Goal: Information Seeking & Learning: Learn about a topic

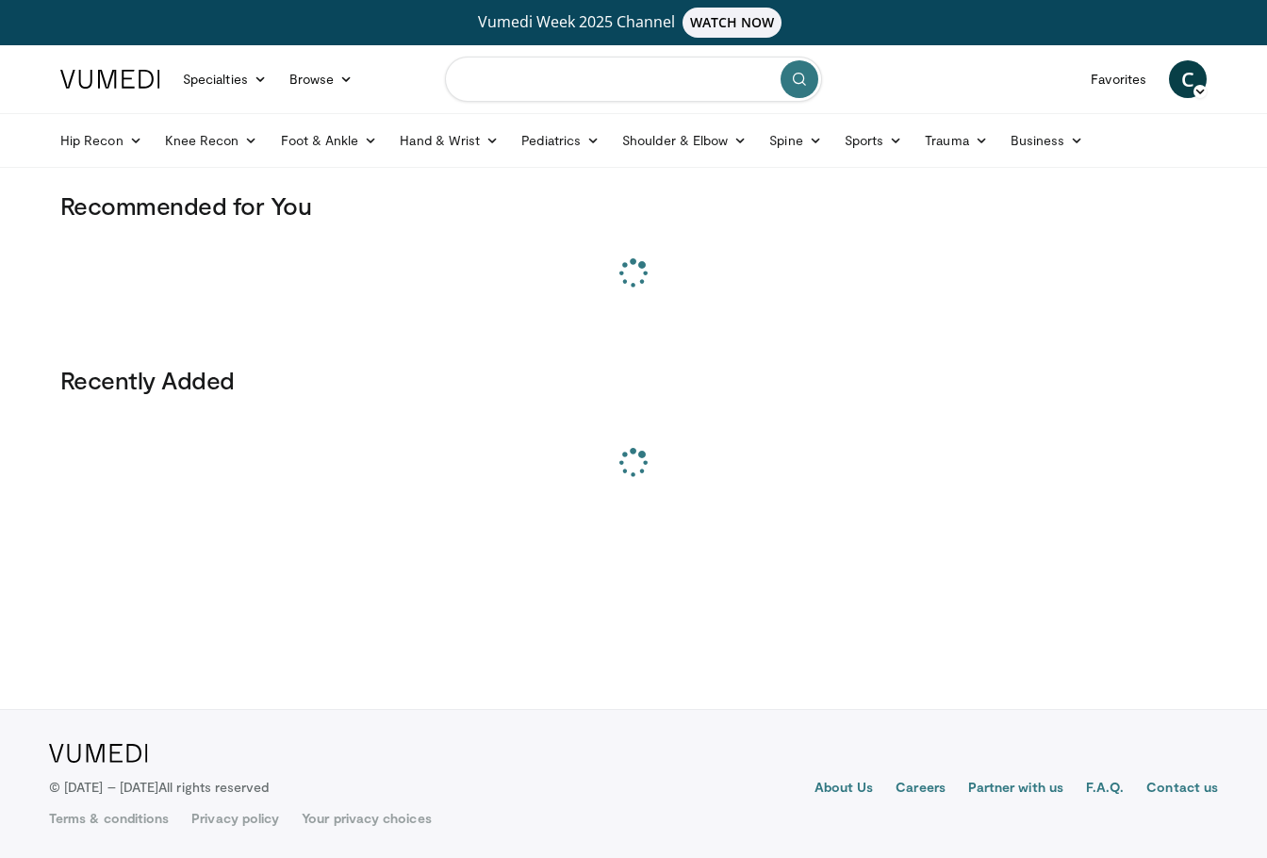
click at [542, 76] on input "Search topics, interventions" at bounding box center [633, 79] width 377 height 45
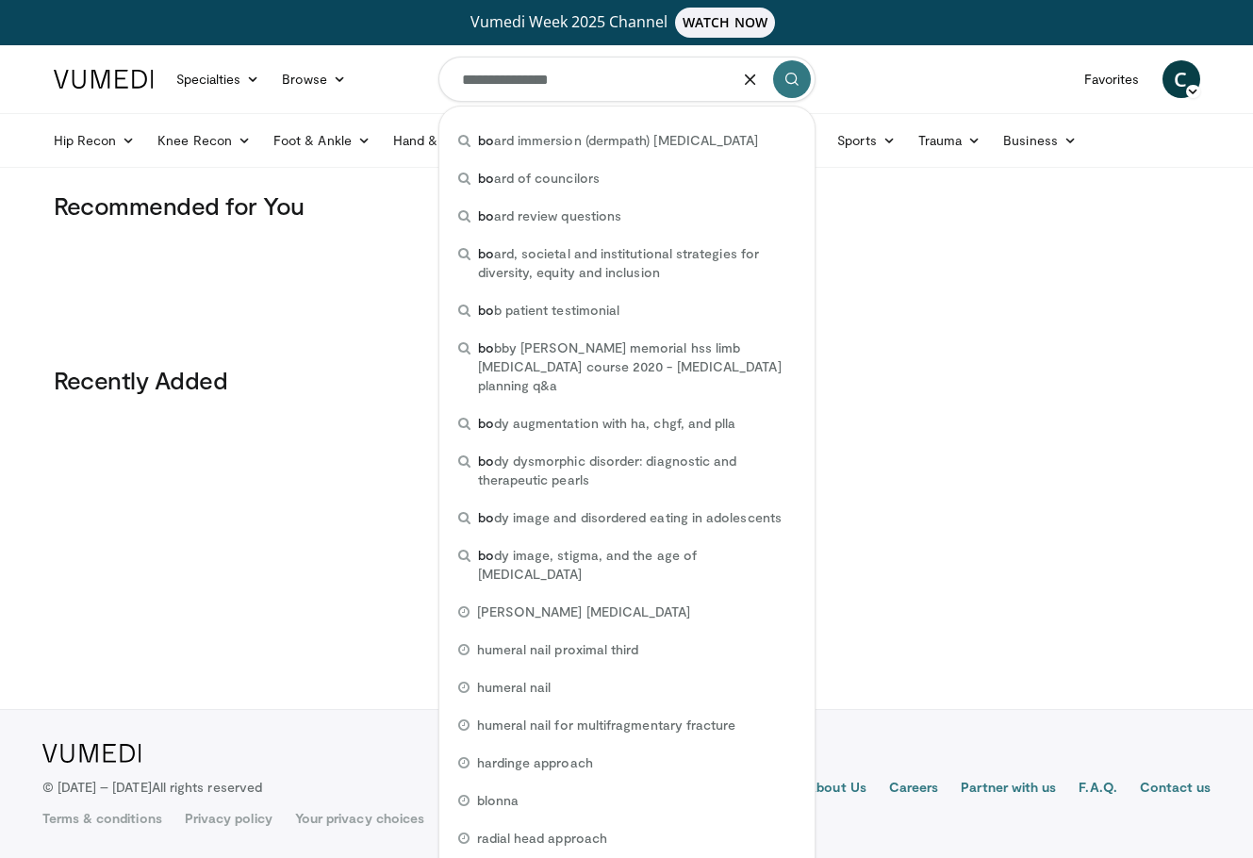
type input "**********"
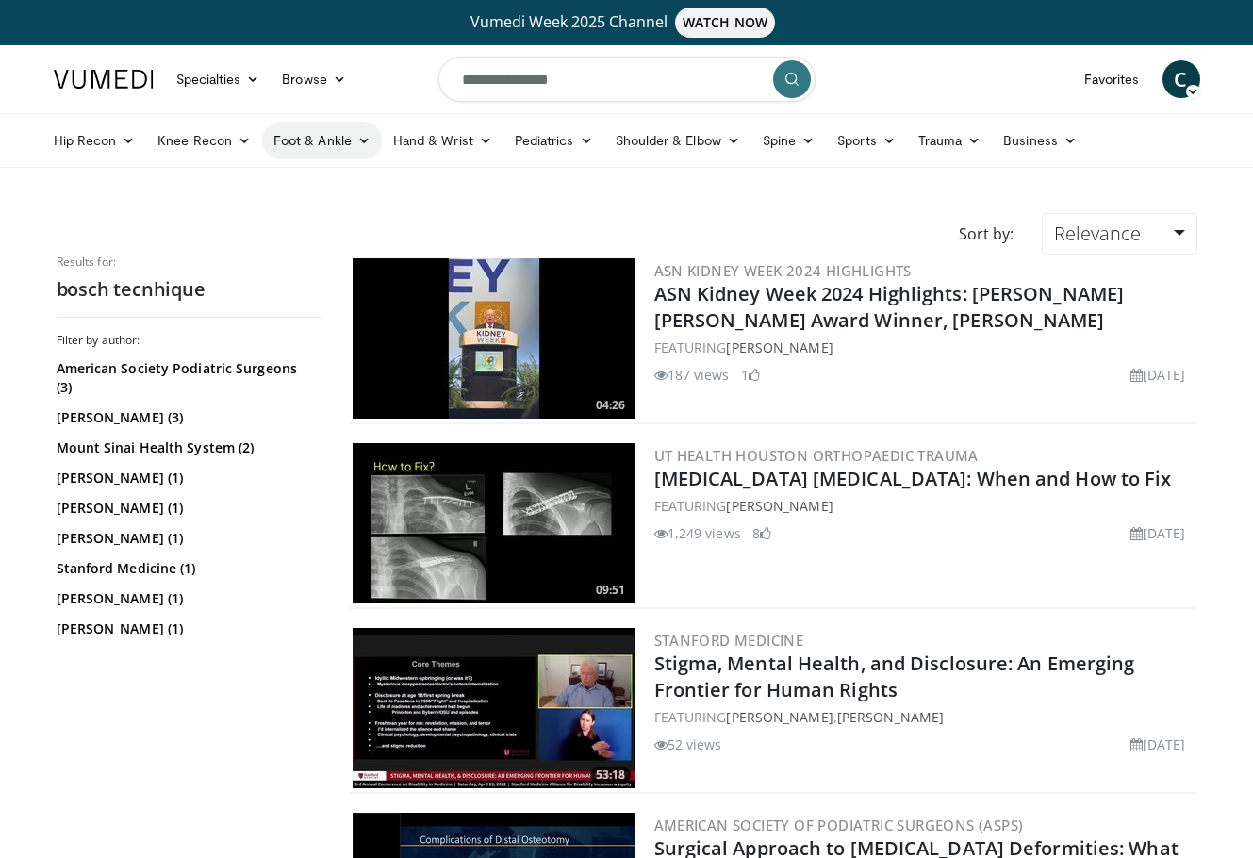
click at [305, 136] on link "Foot & Ankle" at bounding box center [322, 141] width 120 height 38
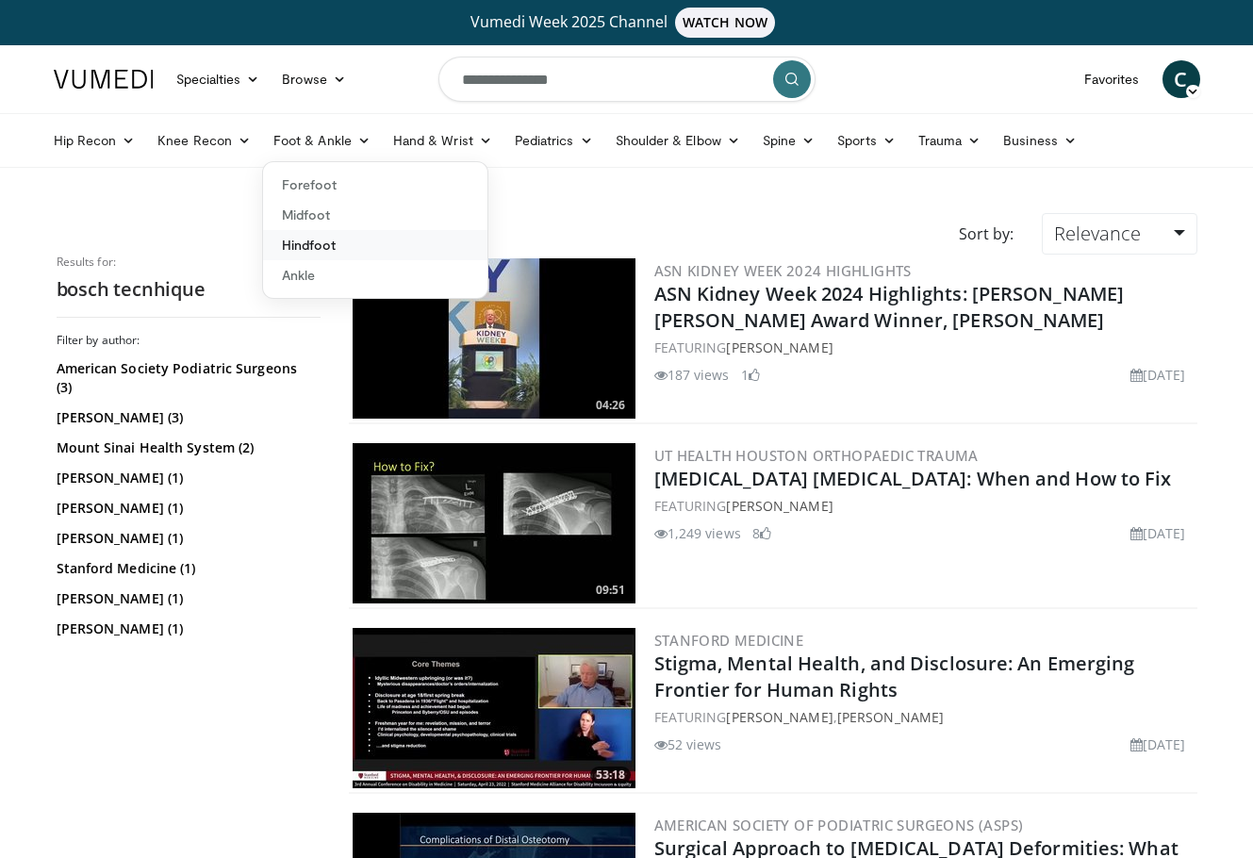
click at [334, 239] on link "Hindfoot" at bounding box center [375, 245] width 224 height 30
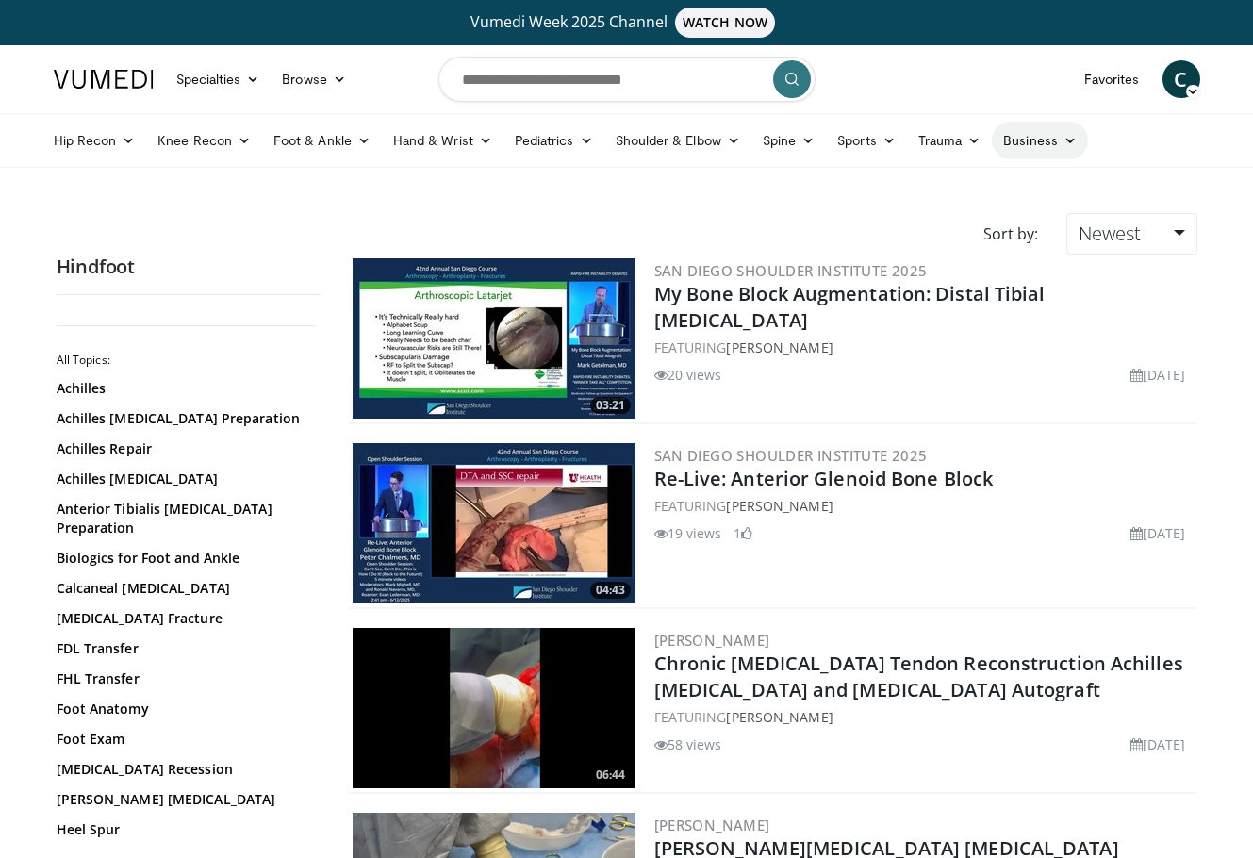
click at [1010, 148] on link "Business" at bounding box center [1040, 141] width 96 height 38
click at [1033, 143] on link "Business" at bounding box center [1040, 141] width 96 height 38
click at [346, 136] on link "Foot & Ankle" at bounding box center [322, 141] width 120 height 38
click at [329, 187] on link "Forefoot" at bounding box center [375, 185] width 224 height 30
click at [343, 136] on link "Foot & Ankle" at bounding box center [322, 141] width 120 height 38
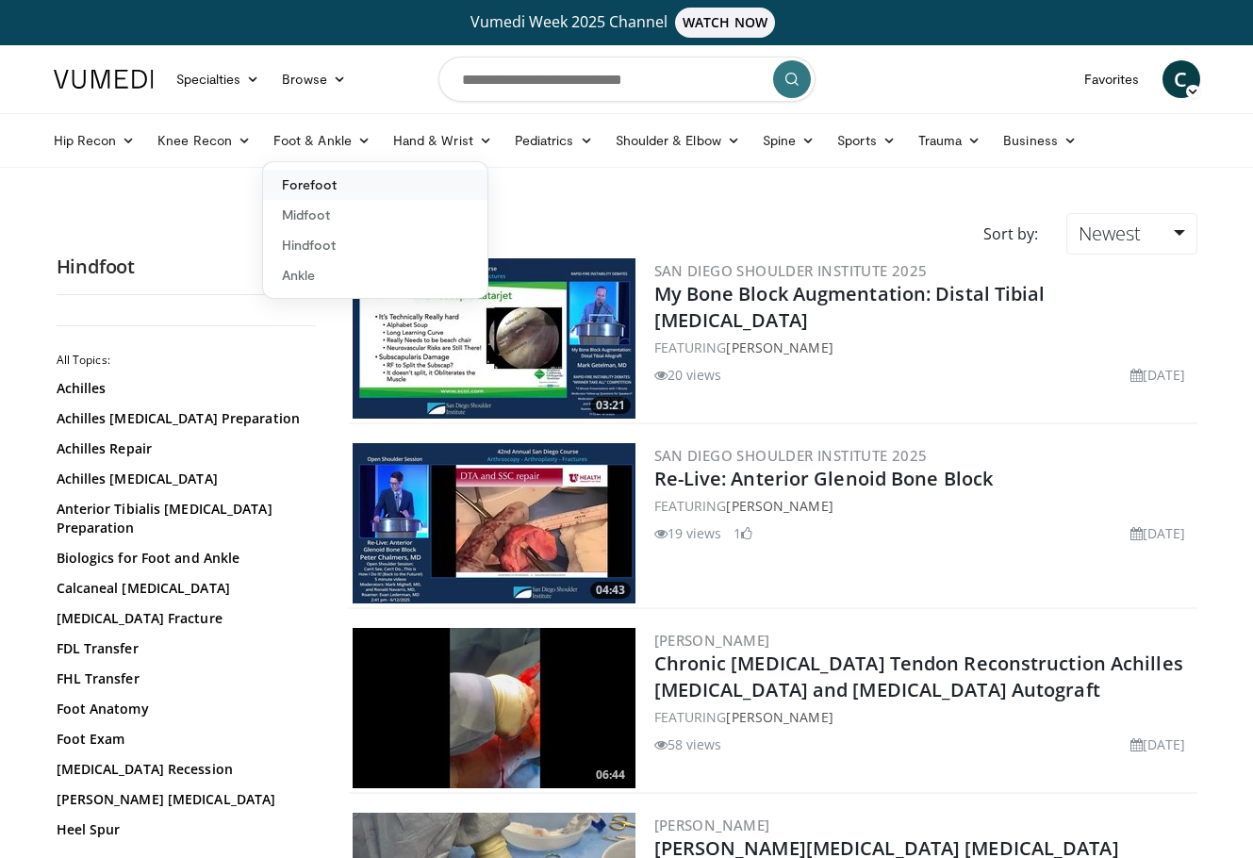
click at [332, 189] on link "Forefoot" at bounding box center [375, 185] width 224 height 30
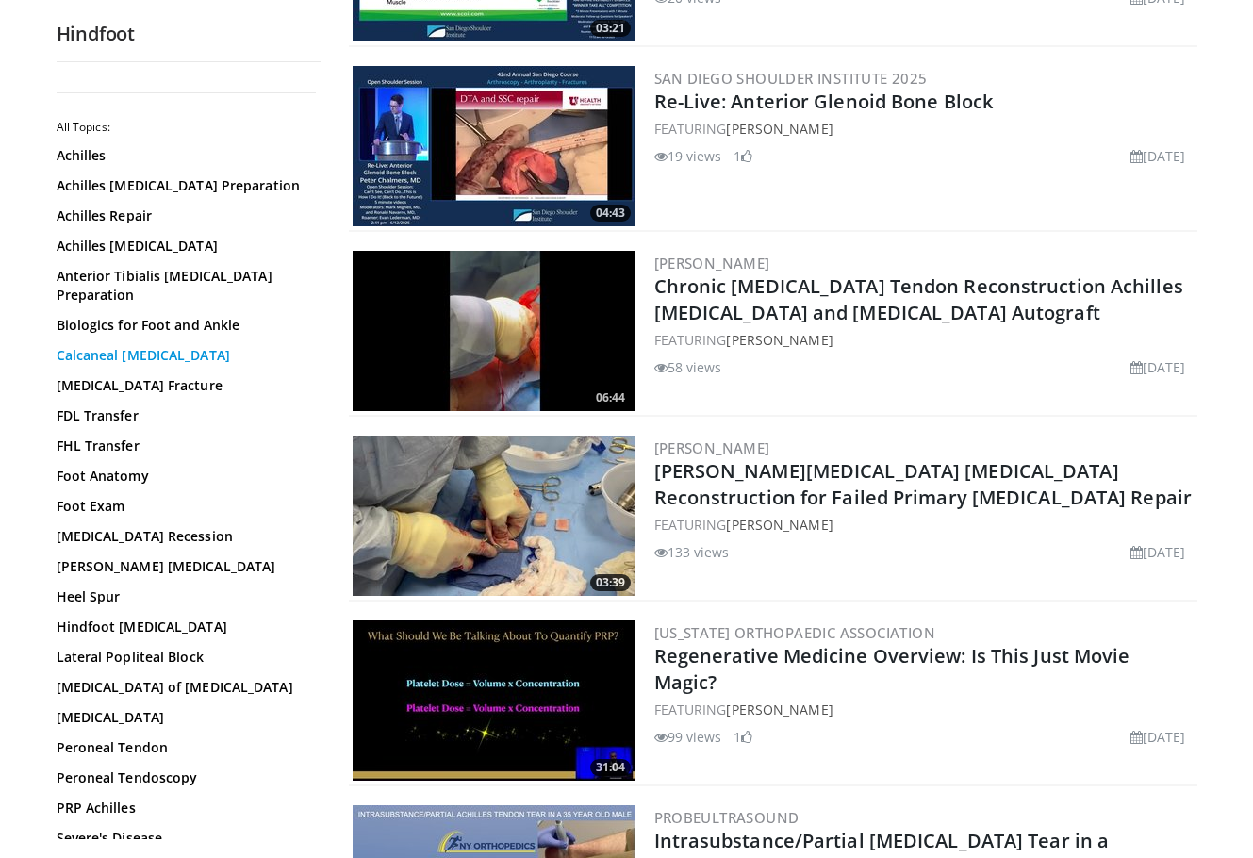
scroll to position [740, 0]
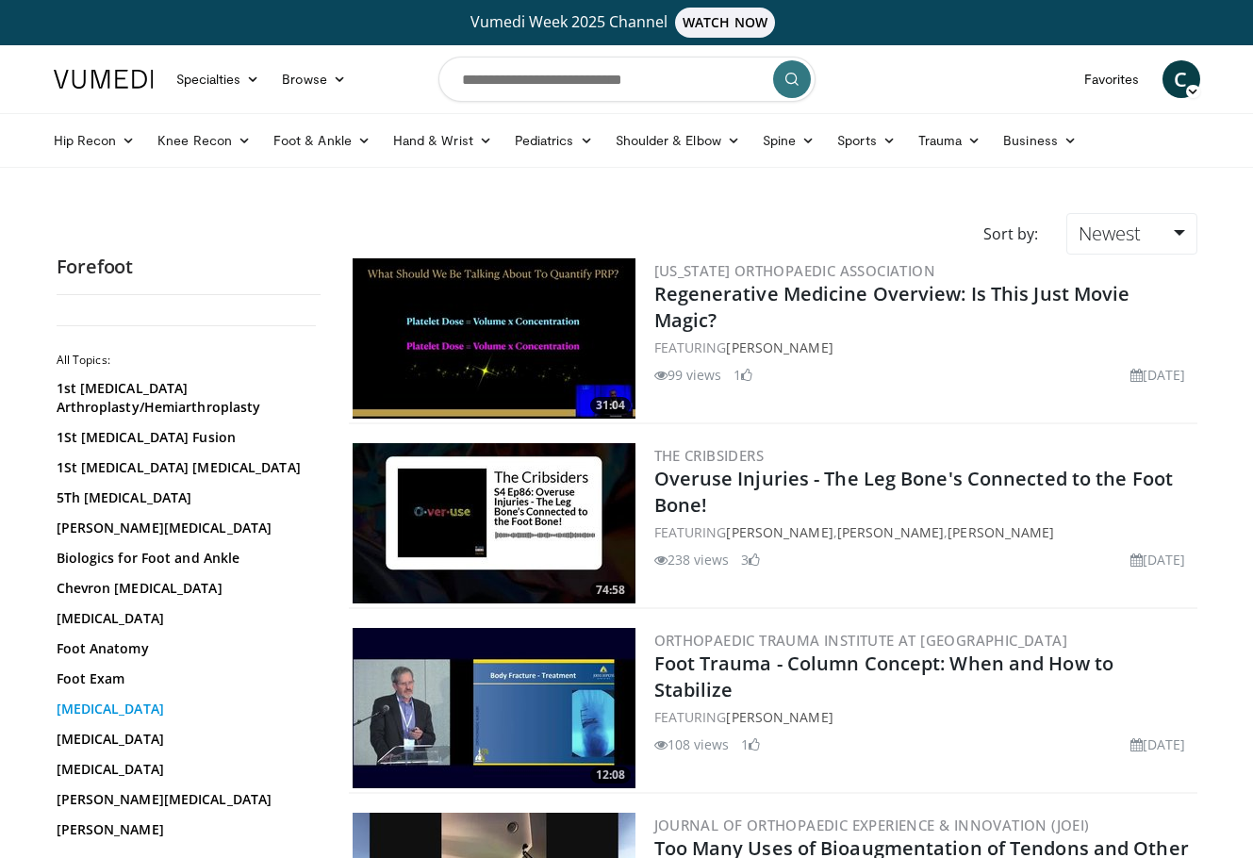
scroll to position [241, 0]
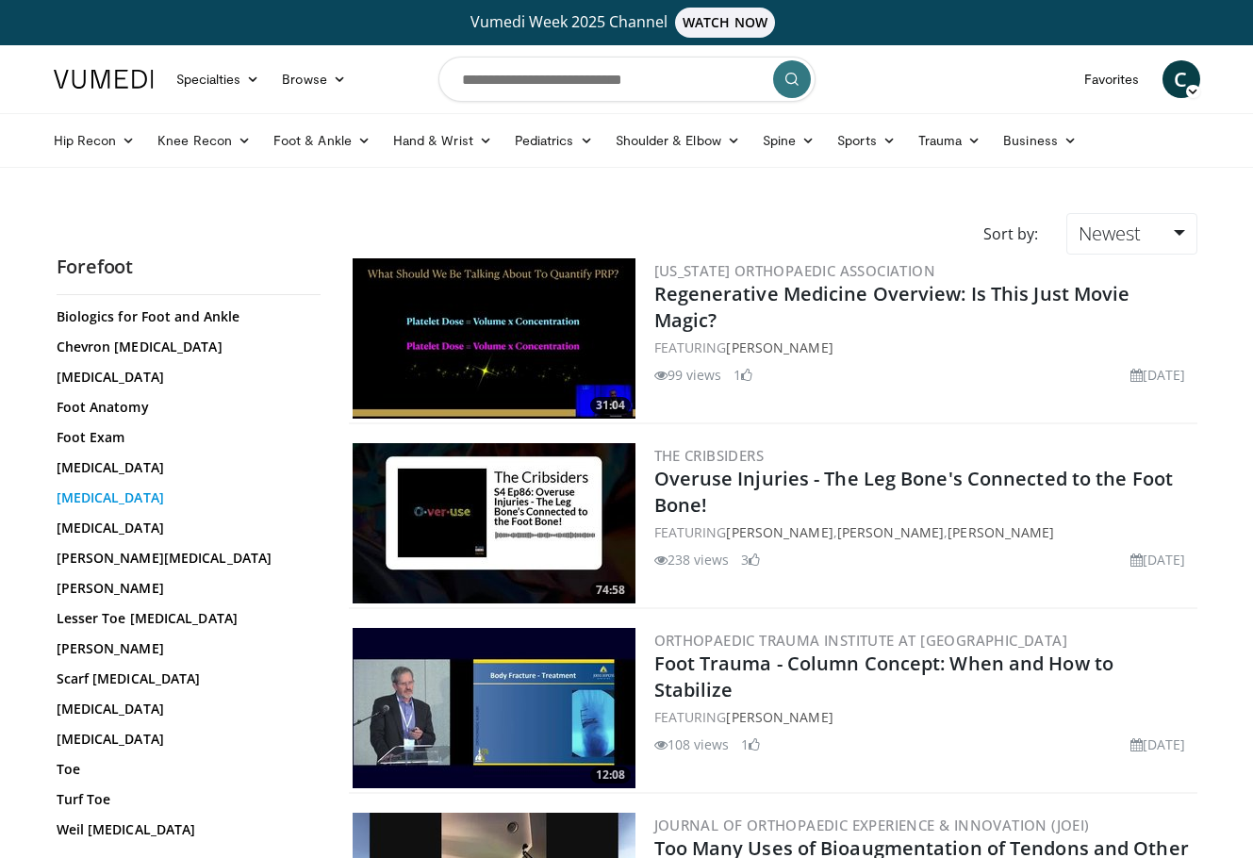
click at [153, 498] on link "Hallux Valgus" at bounding box center [184, 497] width 255 height 19
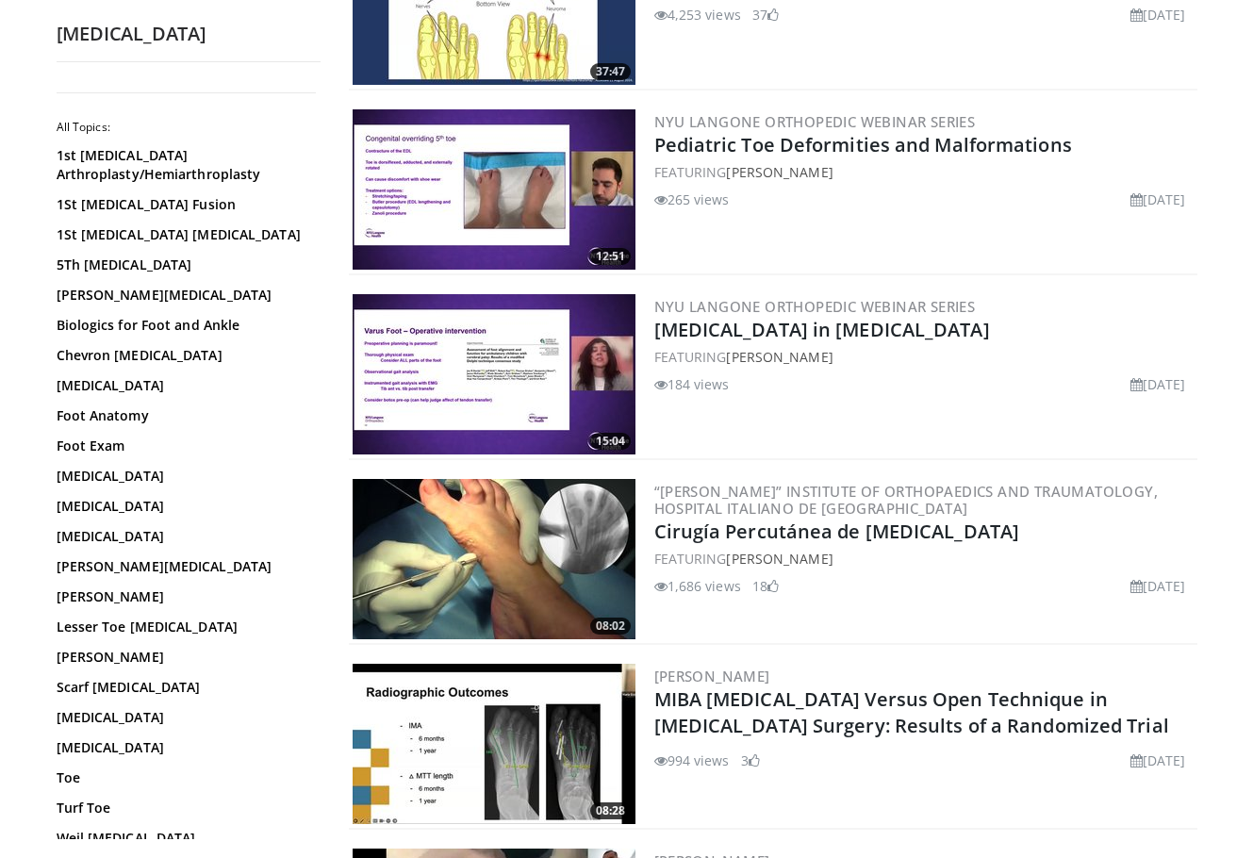
scroll to position [377, 0]
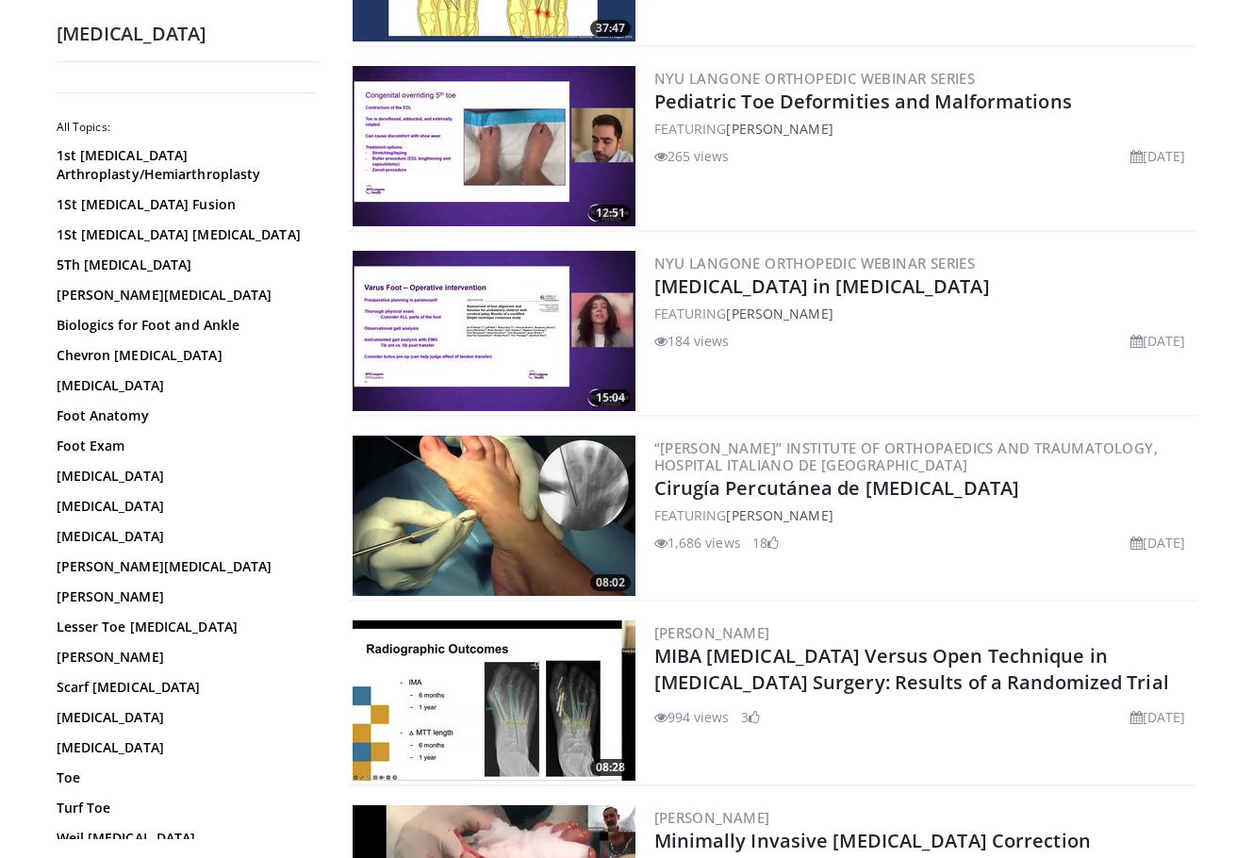
click at [593, 520] on img at bounding box center [494, 516] width 283 height 160
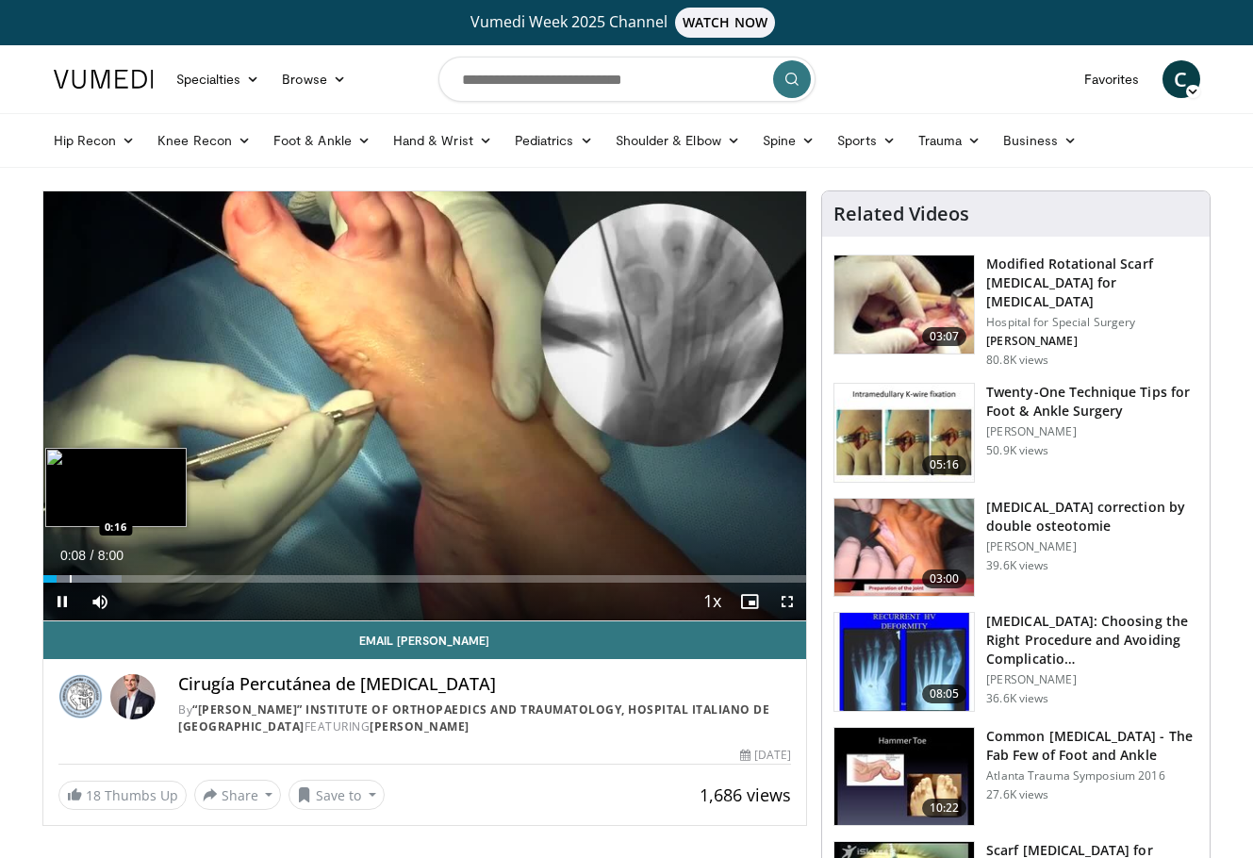
click at [70, 582] on div "Progress Bar" at bounding box center [71, 579] width 2 height 8
click at [89, 579] on div "Progress Bar" at bounding box center [90, 579] width 2 height 8
click at [125, 579] on div "Progress Bar" at bounding box center [126, 579] width 2 height 8
click at [146, 577] on div "Progress Bar" at bounding box center [145, 579] width 2 height 8
click at [158, 578] on div "Progress Bar" at bounding box center [158, 579] width 2 height 8
